Goal: Information Seeking & Learning: Find specific fact

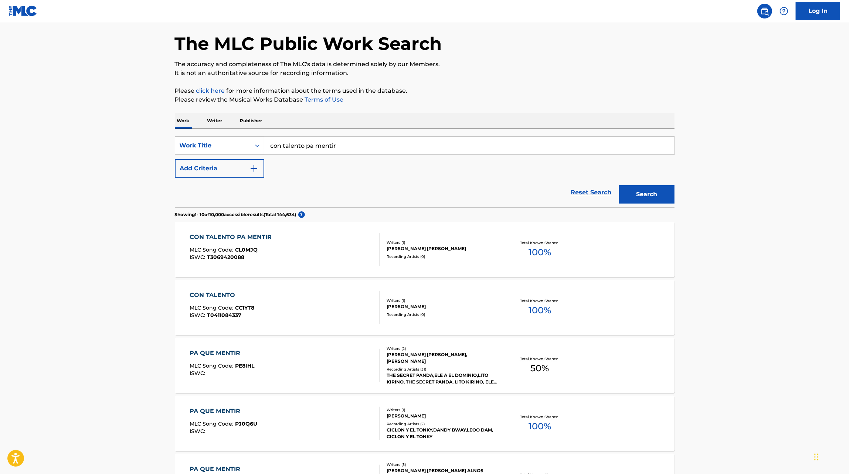
click at [303, 143] on input "con talento pa mentir" at bounding box center [469, 146] width 410 height 18
type input "a"
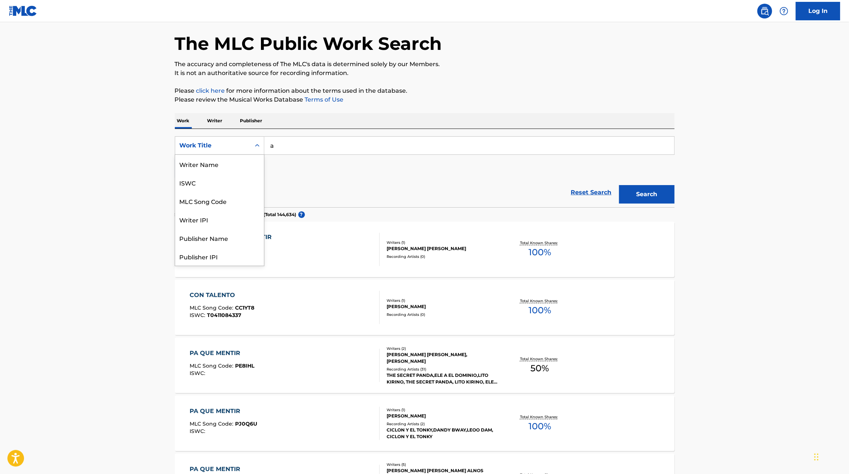
click at [230, 143] on div "Work Title" at bounding box center [213, 145] width 67 height 9
click at [214, 127] on p "Writer" at bounding box center [215, 121] width 20 height 16
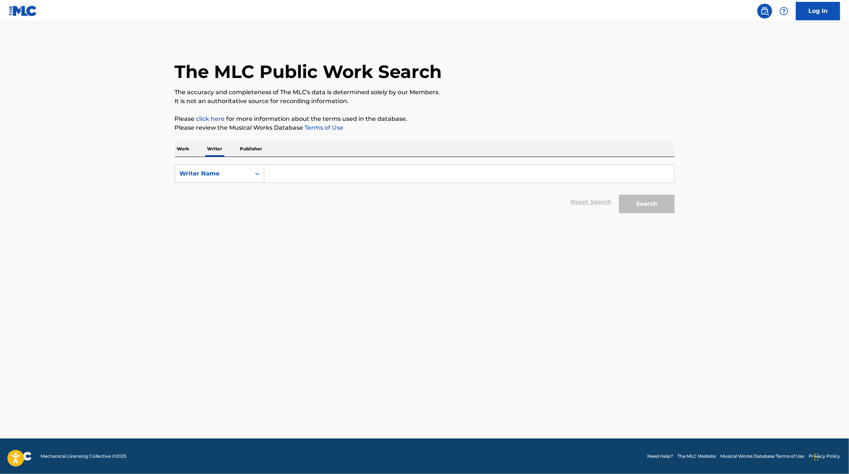
click at [293, 171] on input "Search Form" at bounding box center [469, 174] width 410 height 18
type input "[PERSON_NAME]"
click at [619, 195] on button "Search" at bounding box center [646, 204] width 55 height 18
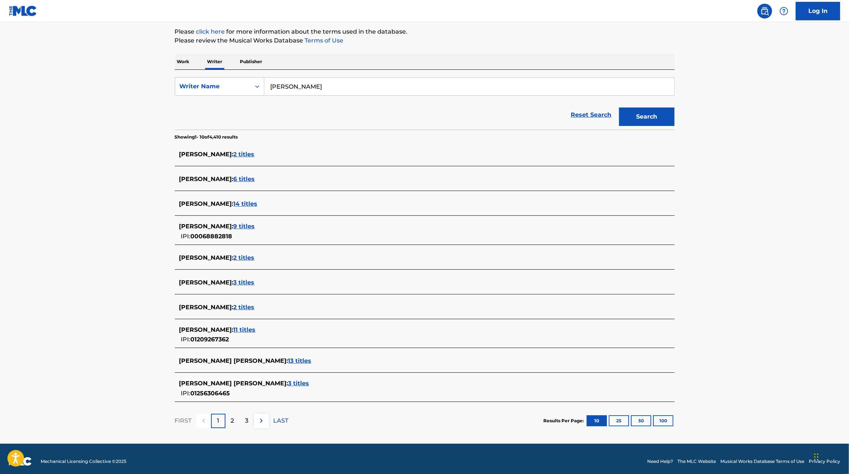
scroll to position [92, 0]
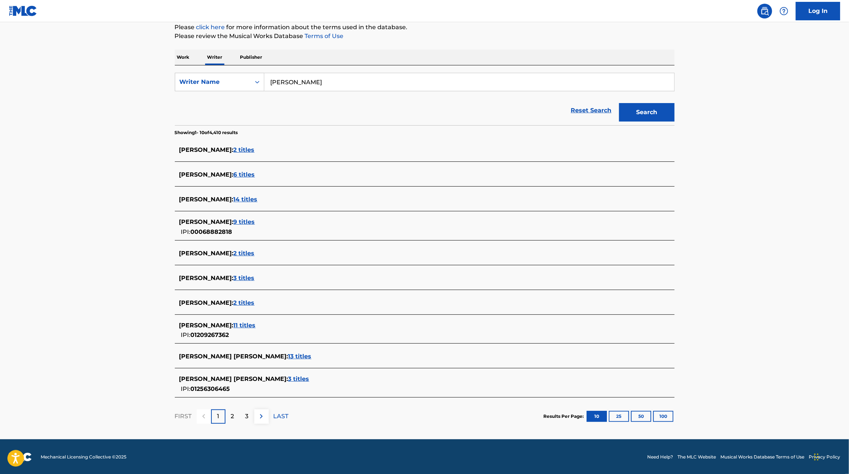
click at [288, 378] on span "3 titles" at bounding box center [298, 378] width 21 height 7
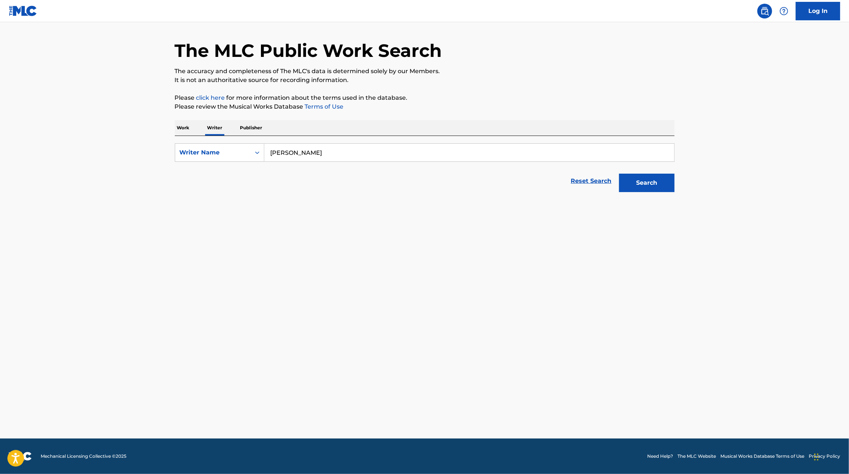
scroll to position [21, 0]
